Goal: Check status: Check status

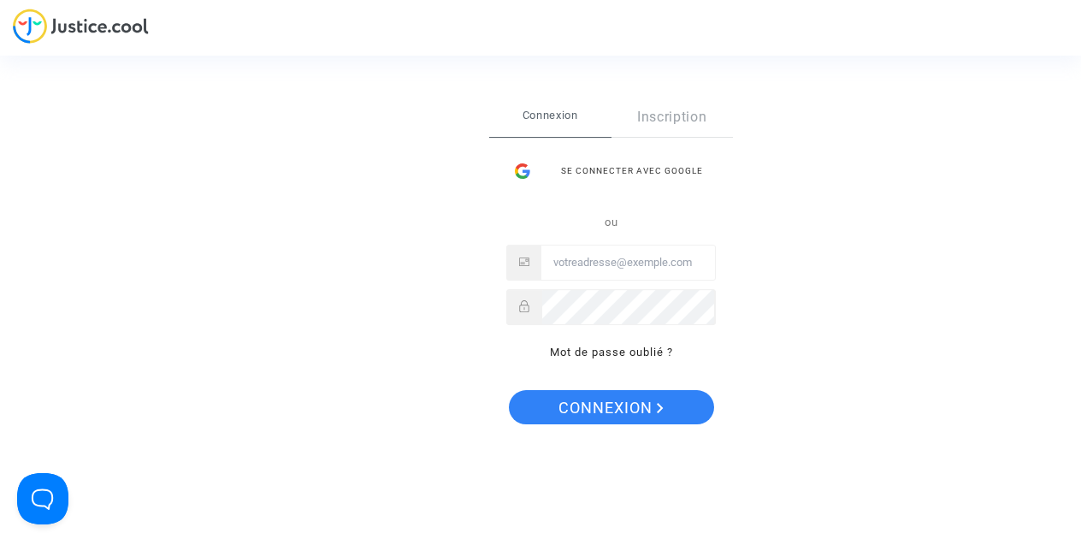
type input "ryadh.voila@gmail.com"
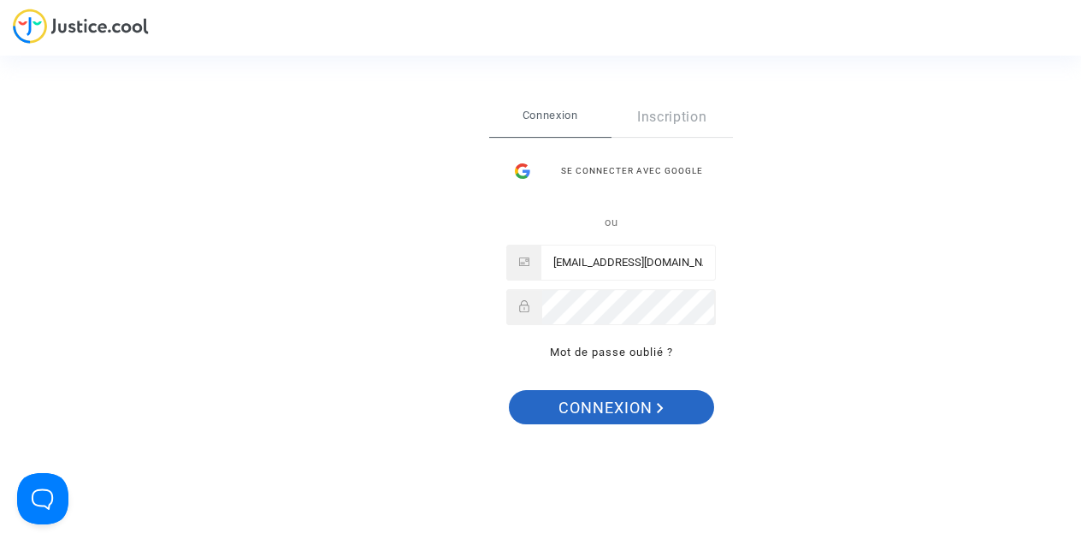
click at [644, 405] on span "Connexion" at bounding box center [611, 408] width 105 height 36
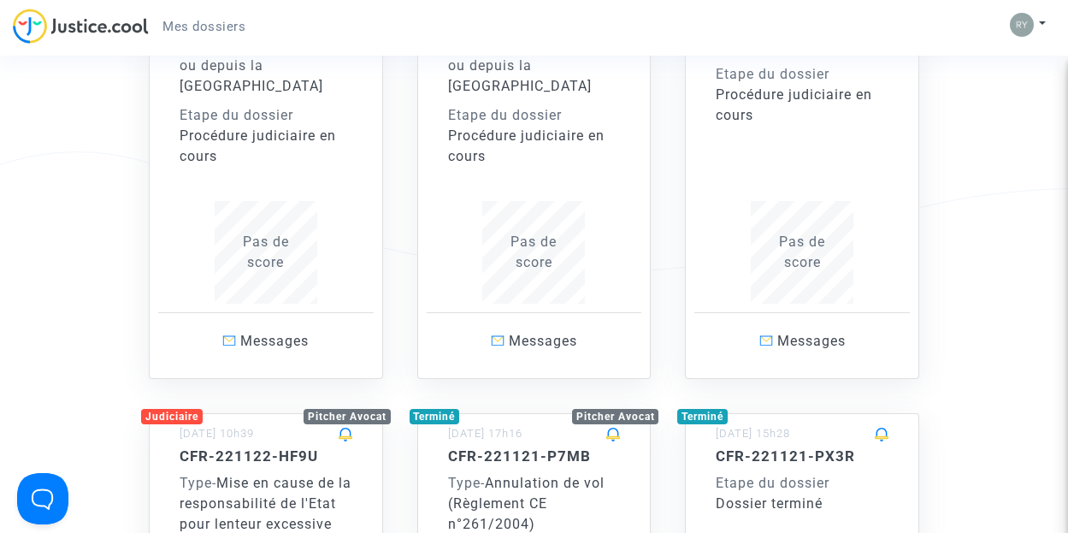
scroll to position [2566, 0]
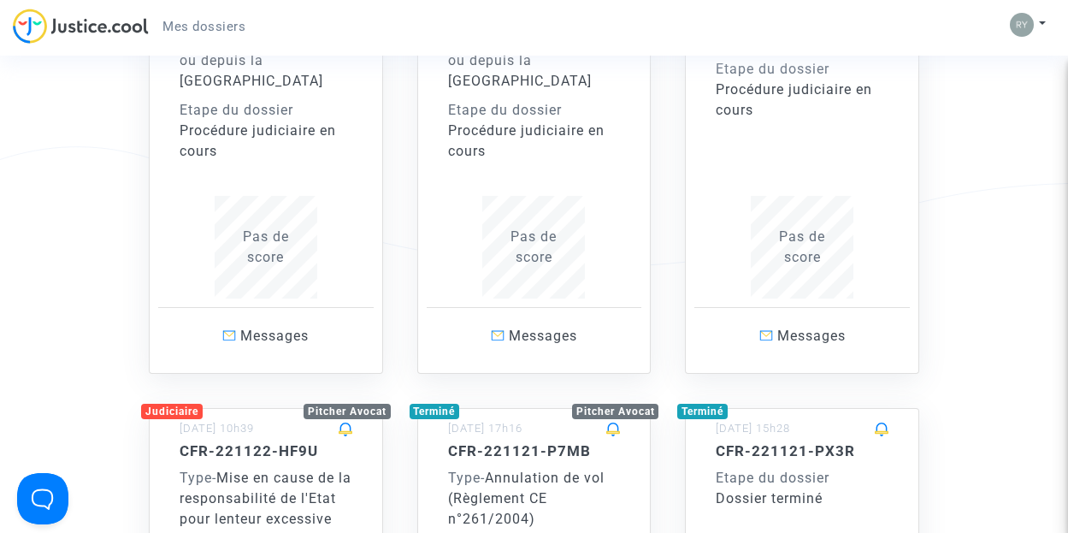
drag, startPoint x: 966, startPoint y: 202, endPoint x: 971, endPoint y: 154, distance: 48.2
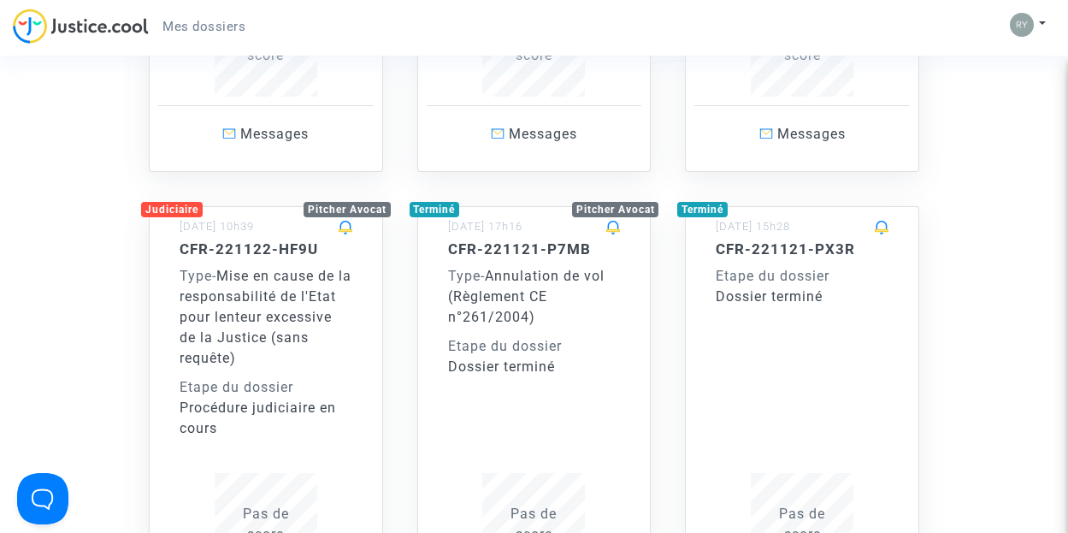
scroll to position [2737, 0]
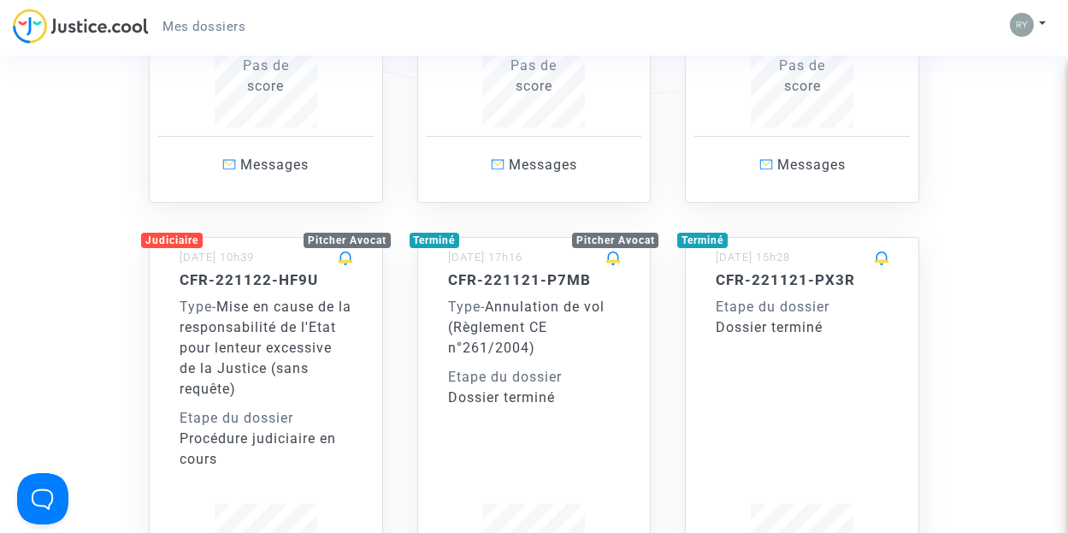
click at [257, 299] on span "Mise en cause de la responsabilité de l'Etat pour lenteur excessive de la Justi…" at bounding box center [266, 348] width 172 height 98
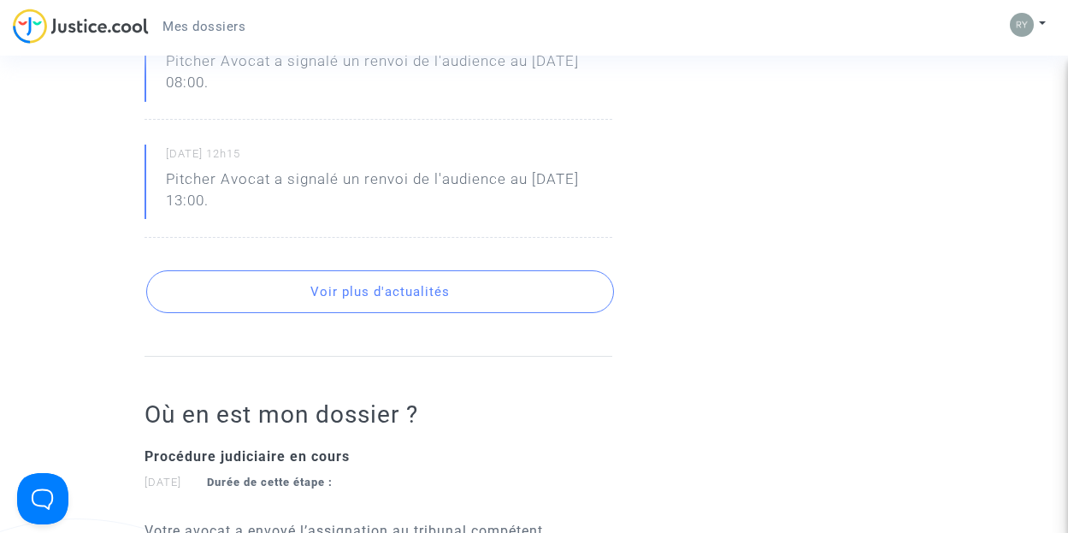
scroll to position [1625, 0]
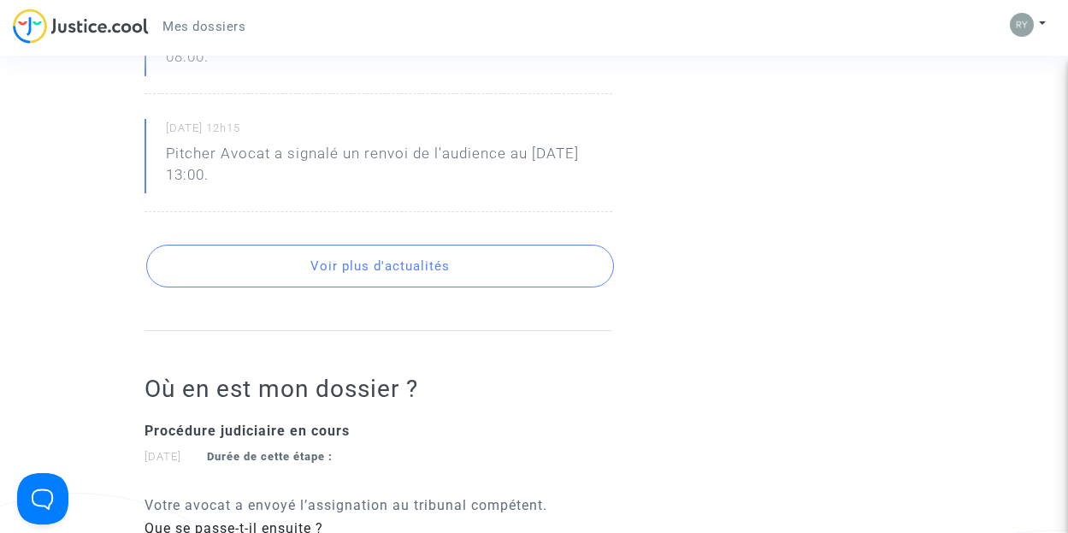
click at [359, 287] on button "Voir plus d'actualités" at bounding box center [380, 266] width 468 height 43
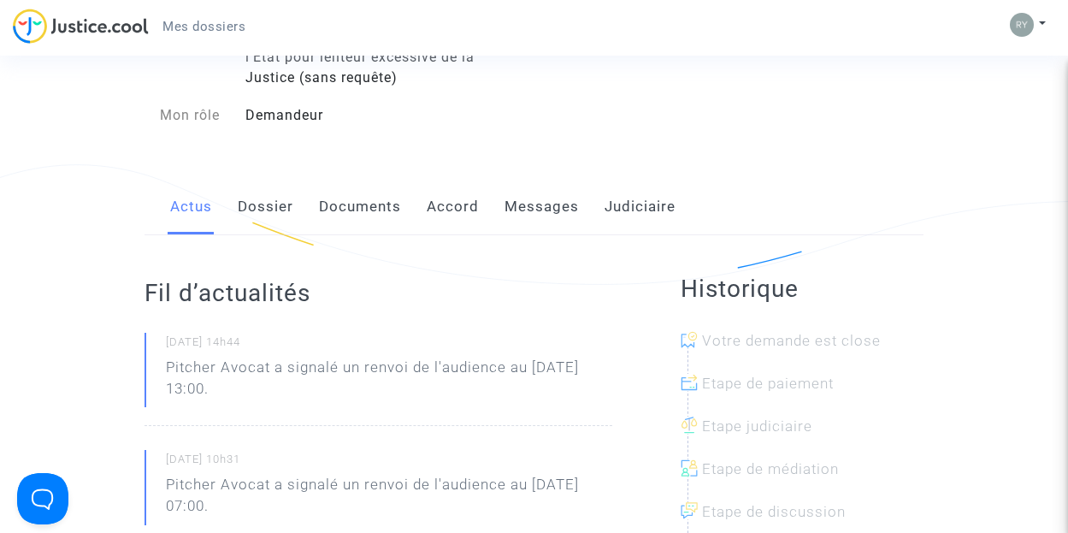
scroll to position [0, 0]
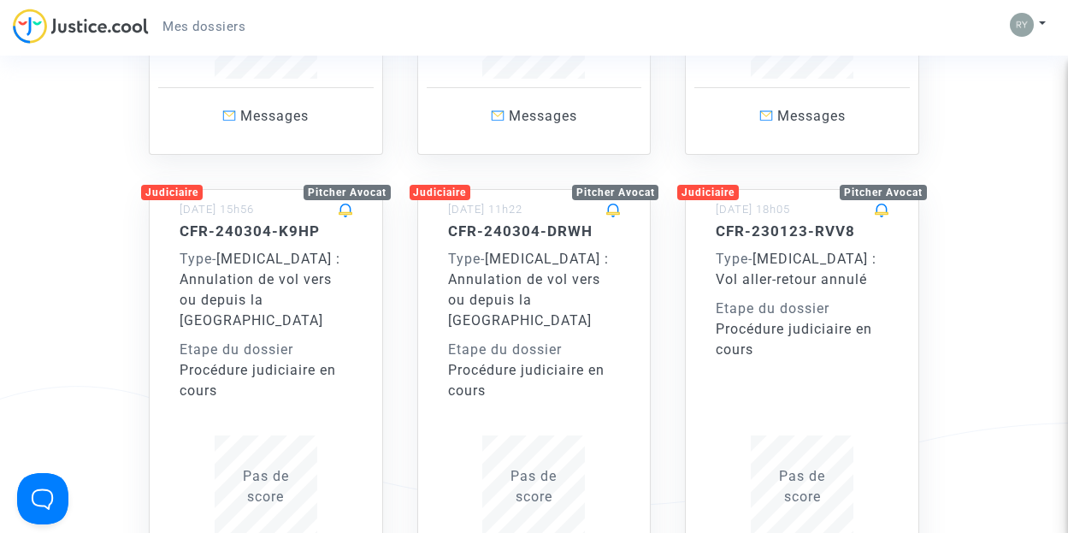
scroll to position [2309, 0]
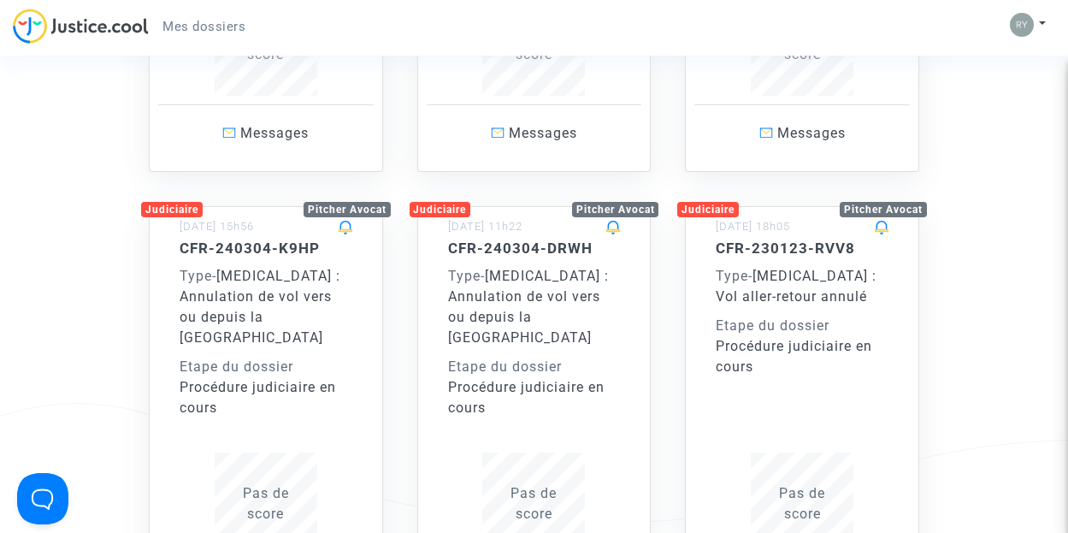
click at [781, 336] on div "Procédure judiciaire en cours" at bounding box center [802, 356] width 173 height 41
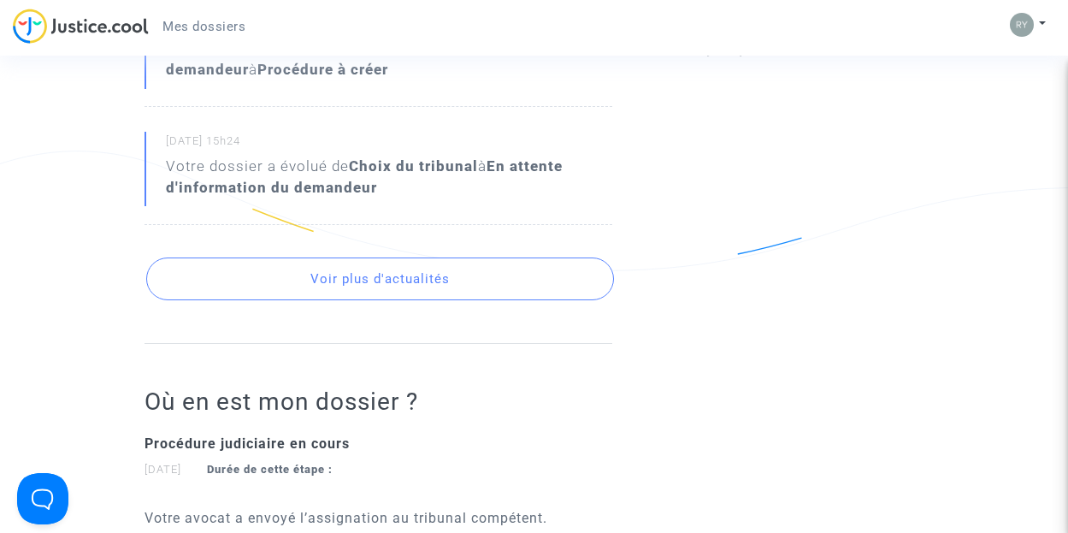
scroll to position [822, 0]
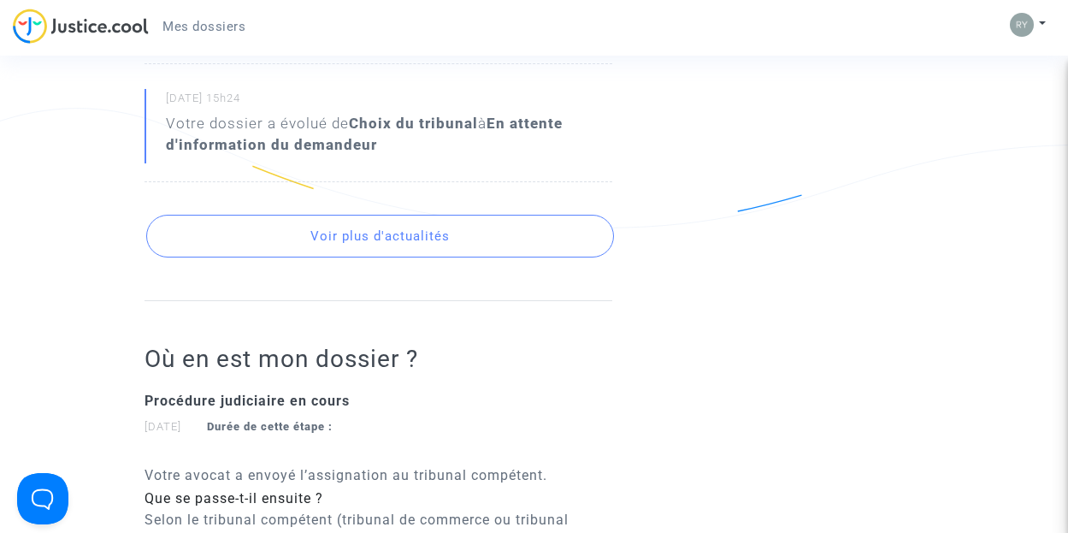
click at [388, 223] on button "Voir plus d'actualités" at bounding box center [380, 236] width 468 height 43
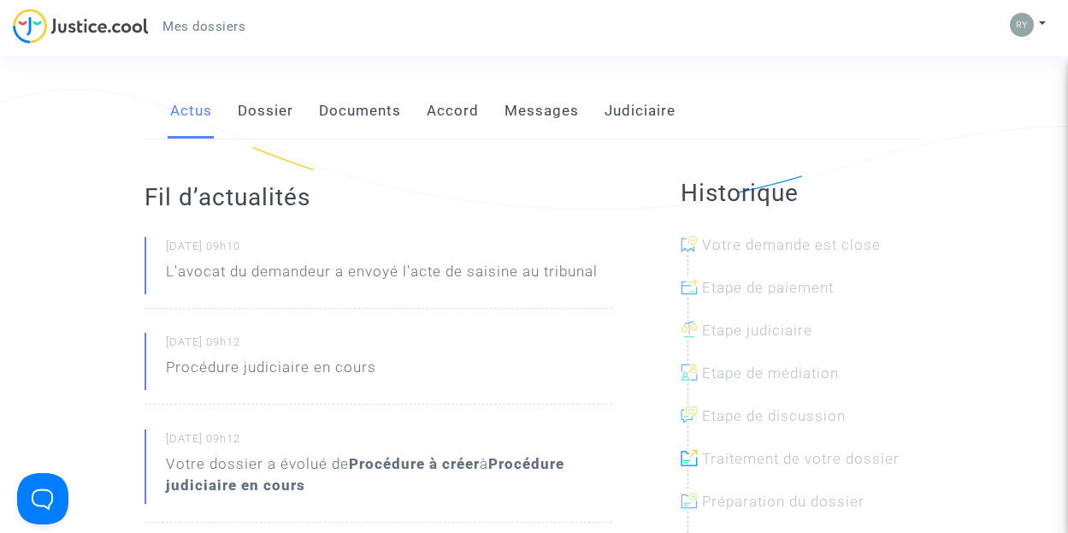
scroll to position [223, 0]
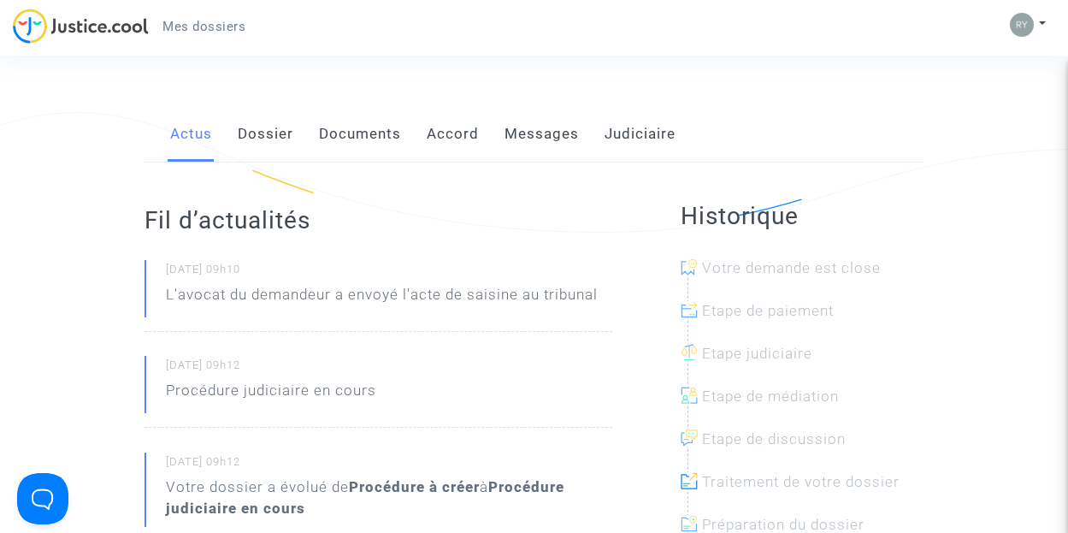
click at [267, 117] on link "Dossier" at bounding box center [266, 134] width 56 height 56
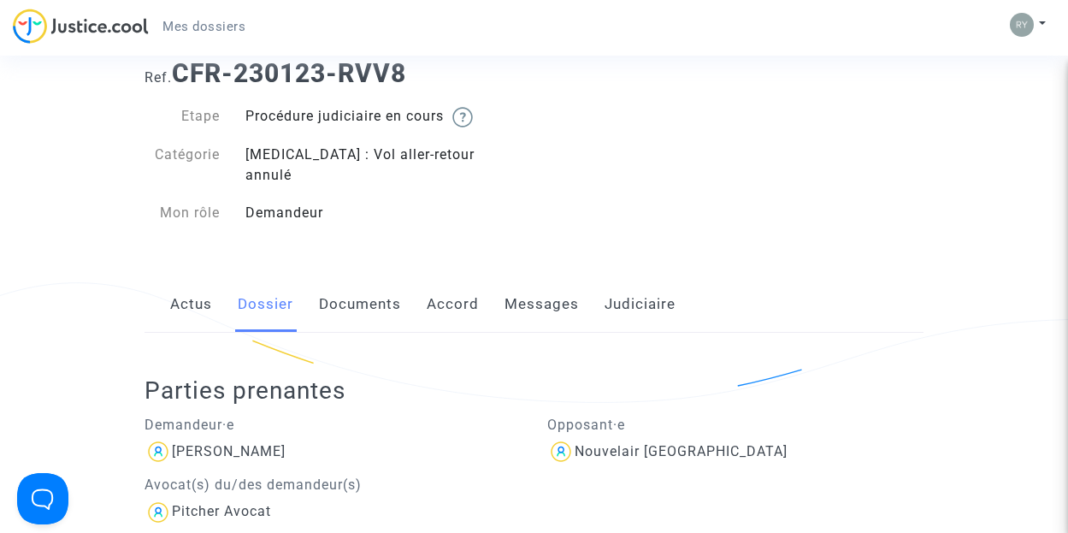
scroll to position [52, 0]
click at [358, 280] on link "Documents" at bounding box center [360, 305] width 82 height 56
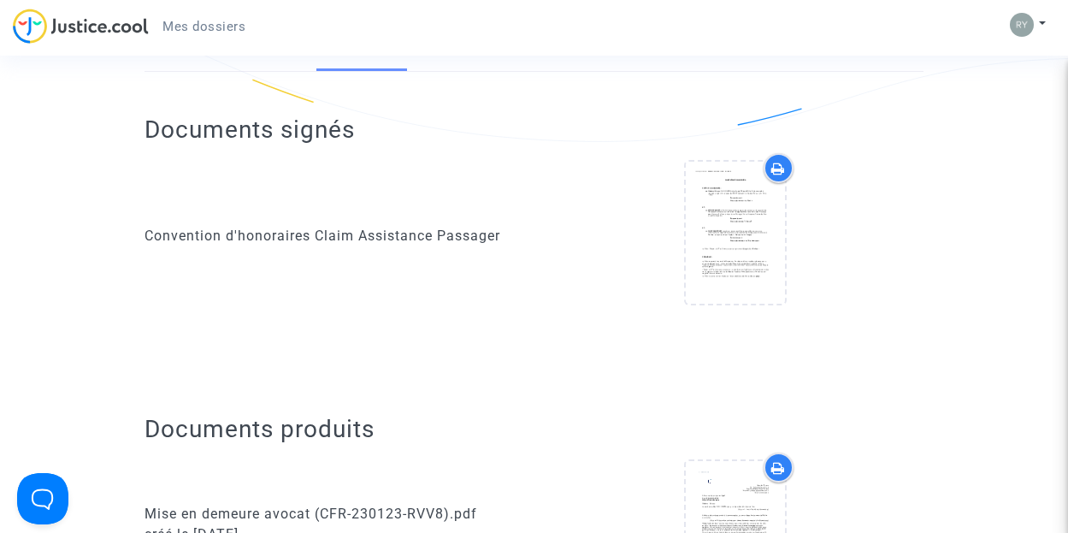
scroll to position [52, 0]
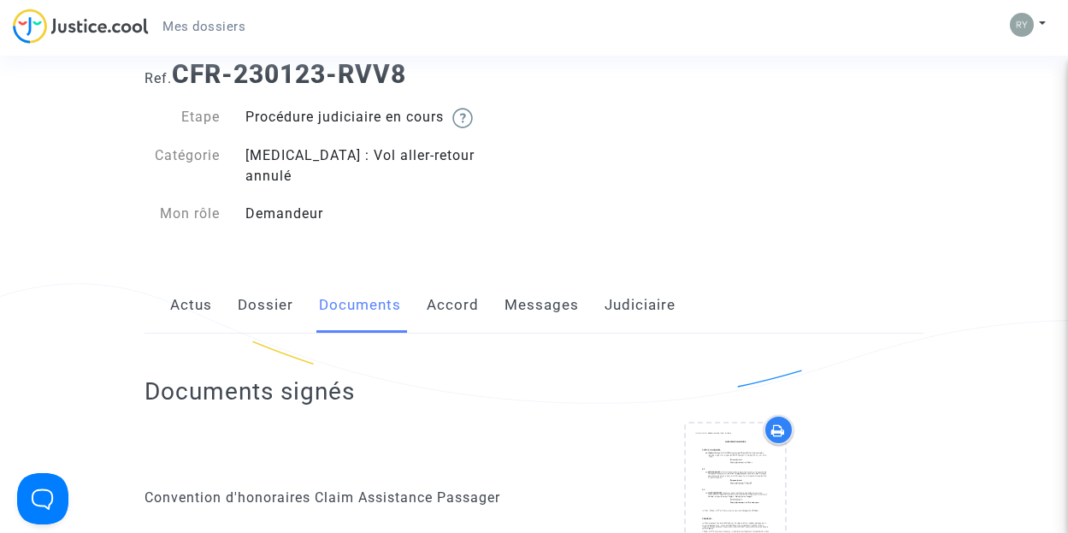
click at [449, 284] on link "Accord" at bounding box center [453, 305] width 52 height 56
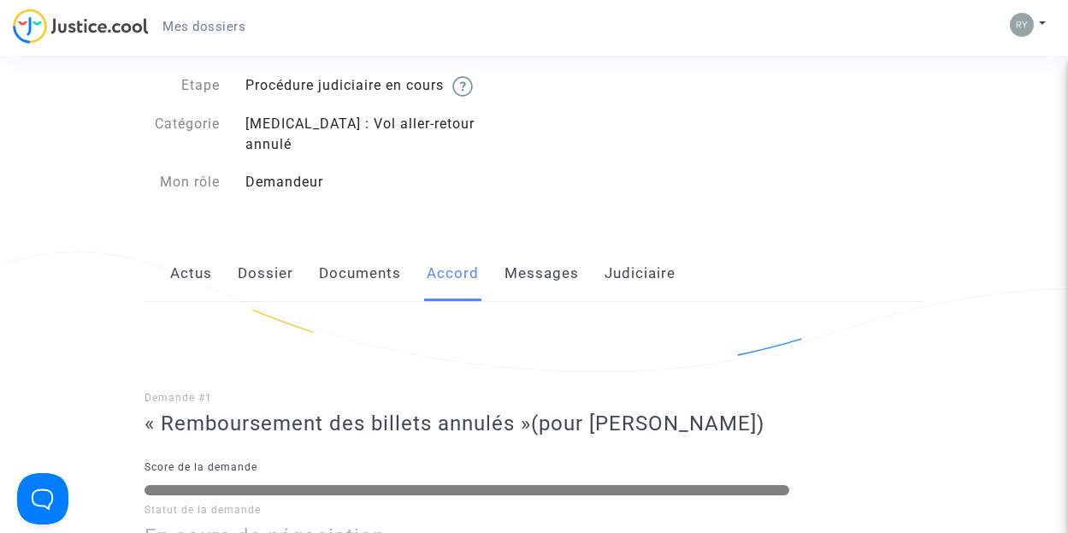
scroll to position [52, 0]
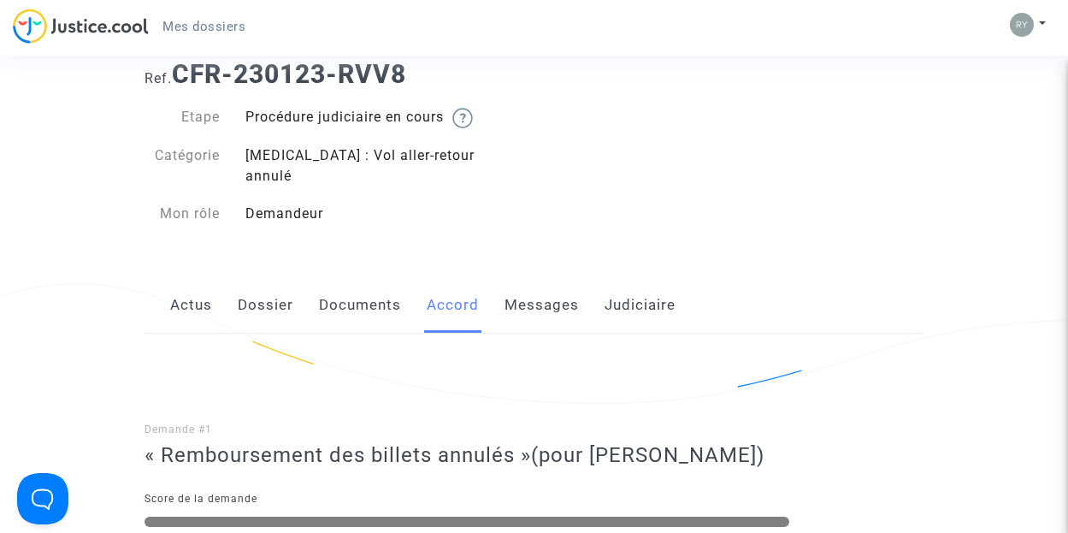
click at [547, 281] on link "Messages" at bounding box center [542, 305] width 74 height 56
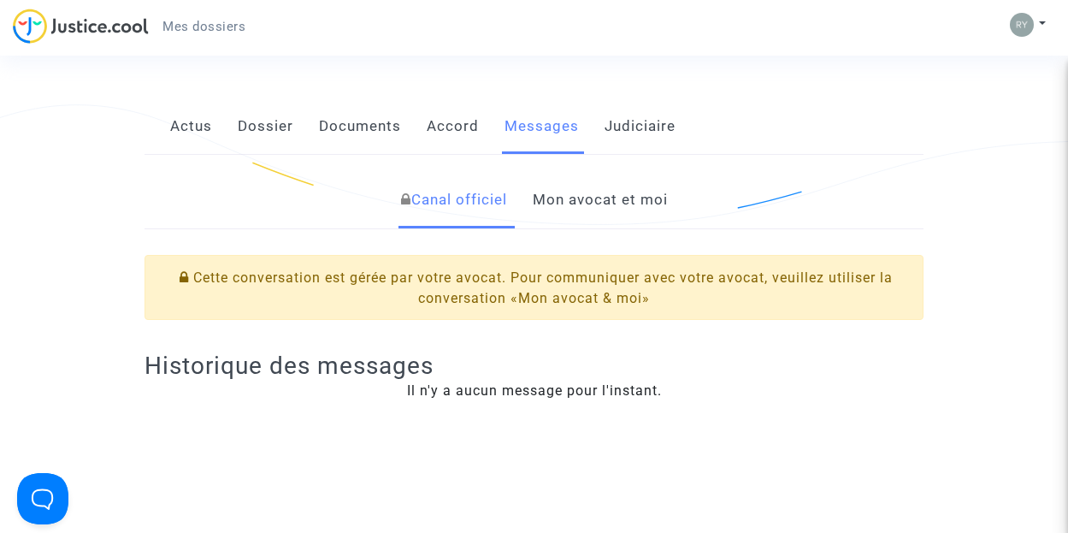
scroll to position [223, 0]
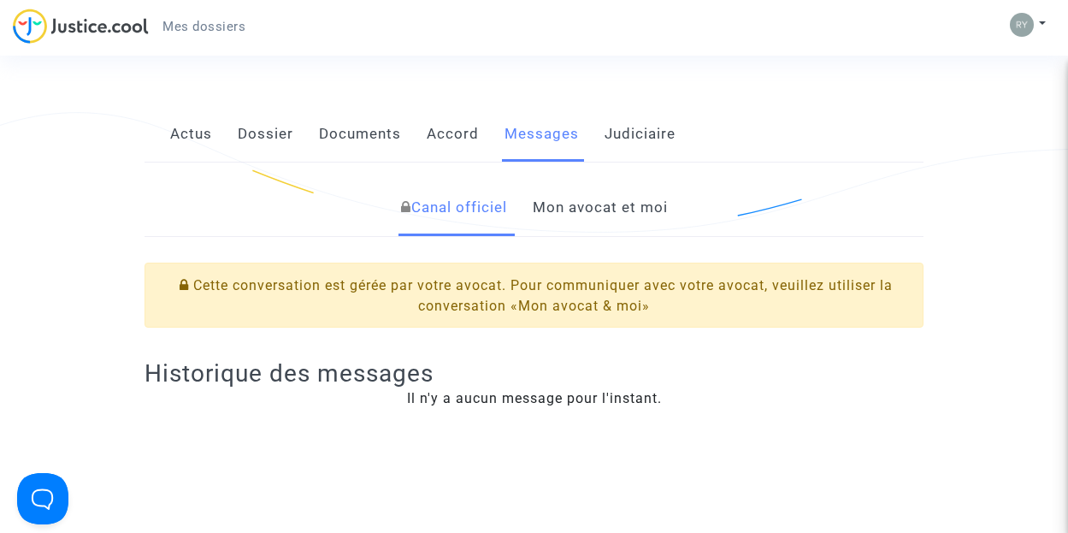
click at [640, 194] on link "Mon avocat et moi" at bounding box center [600, 208] width 135 height 56
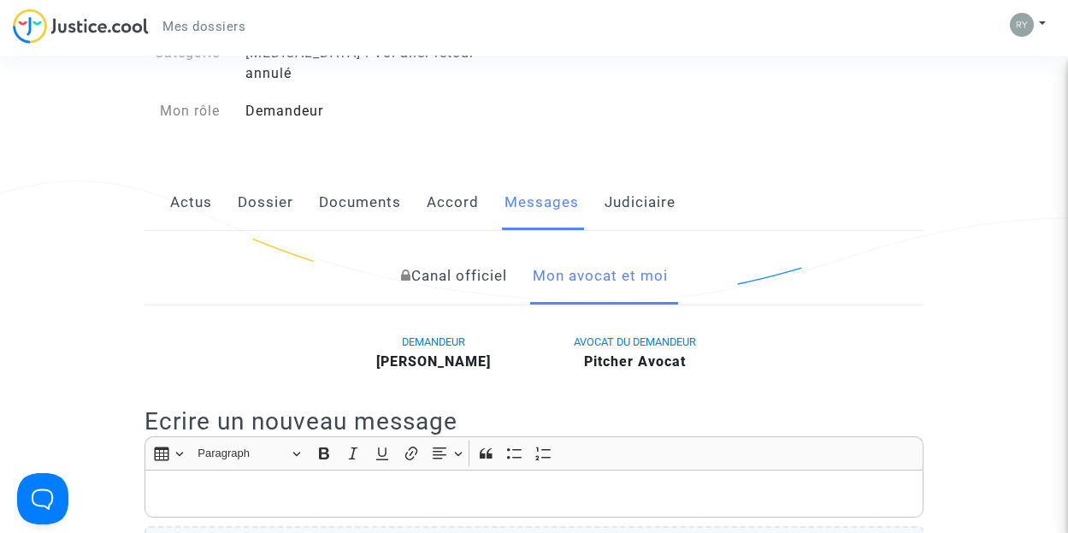
scroll to position [138, 0]
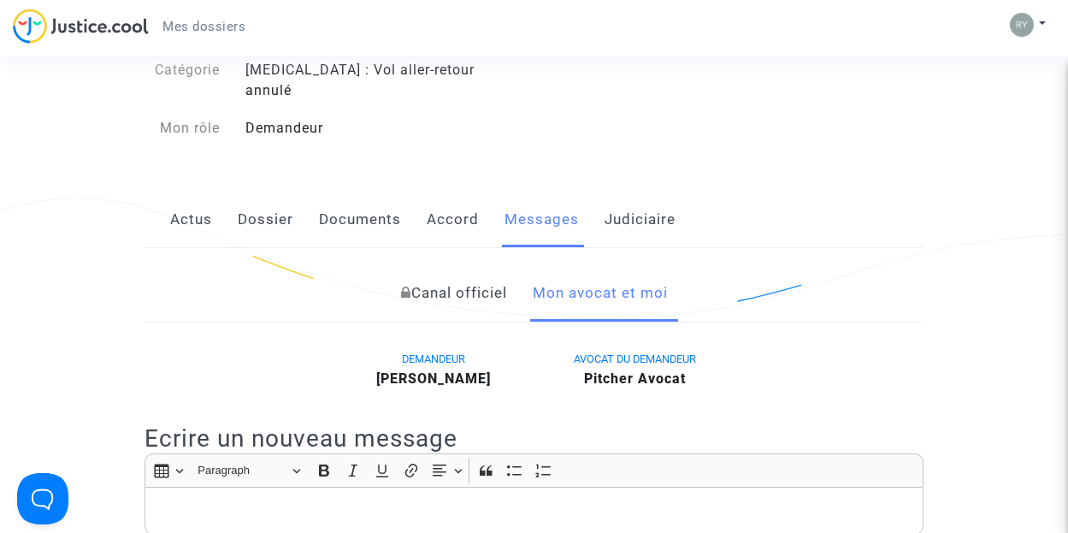
click at [659, 203] on link "Judiciaire" at bounding box center [640, 220] width 71 height 56
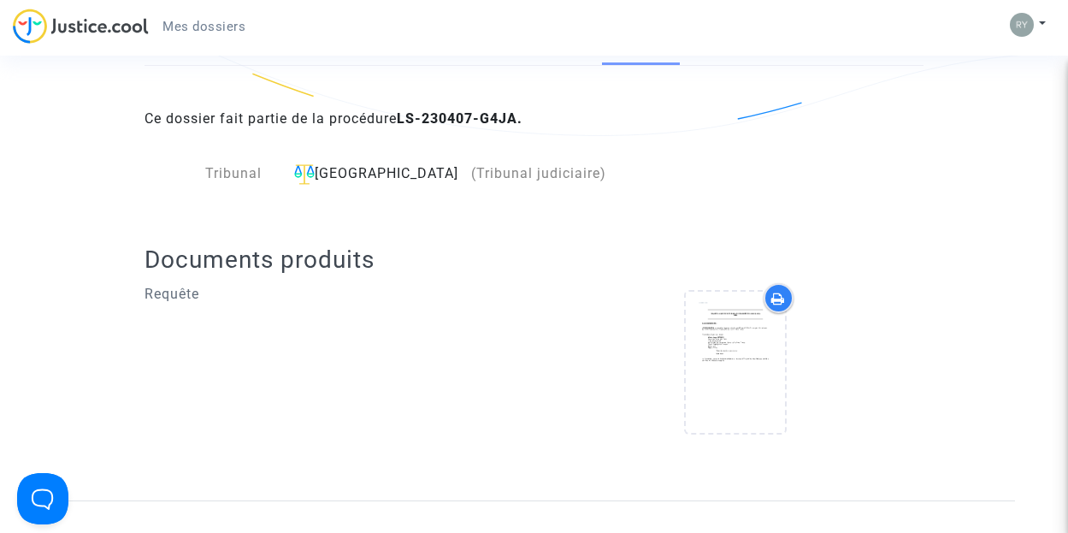
scroll to position [309, 0]
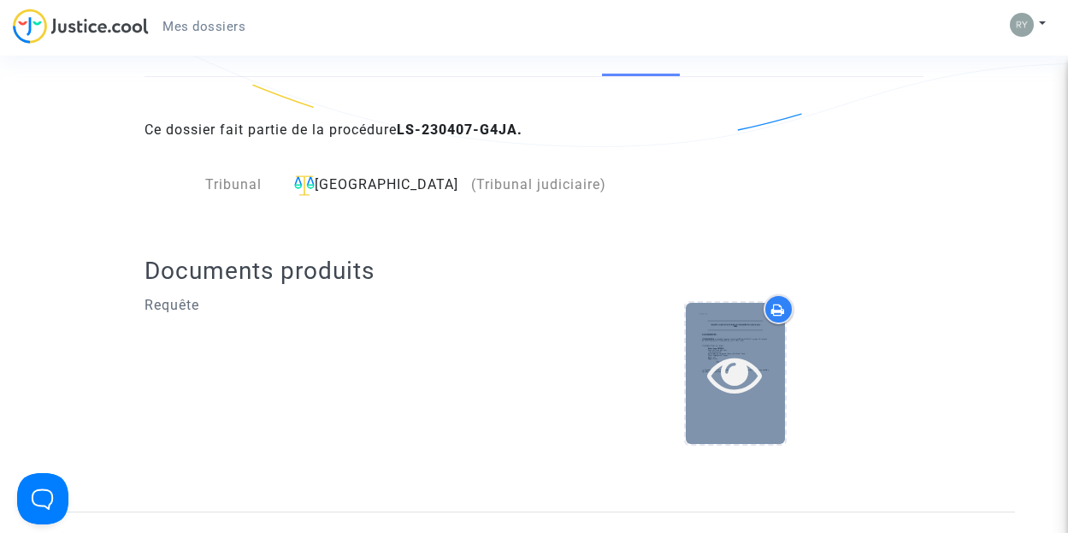
click at [747, 351] on icon at bounding box center [735, 373] width 56 height 55
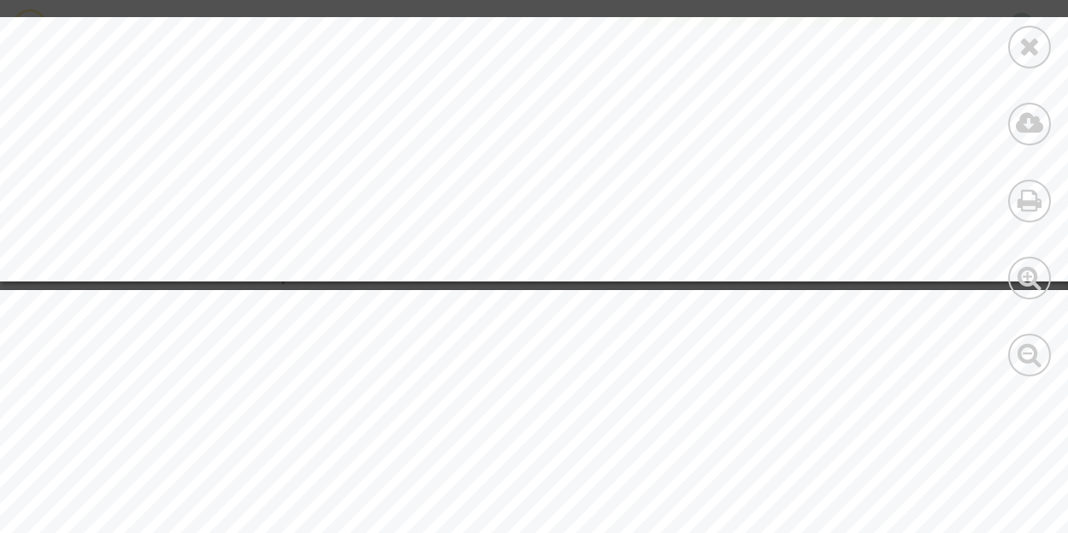
scroll to position [36608, 0]
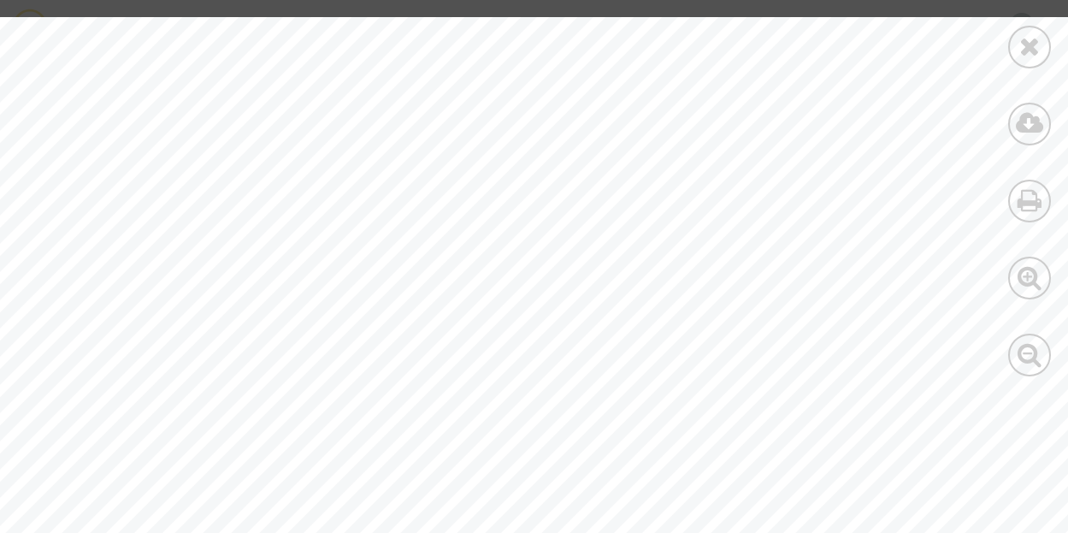
scroll to position [138, 0]
